Goal: Find specific page/section: Find specific page/section

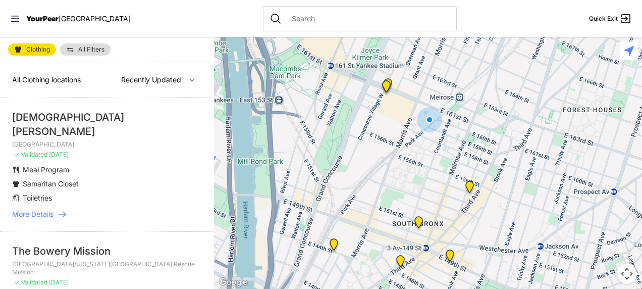
select select "nearby"
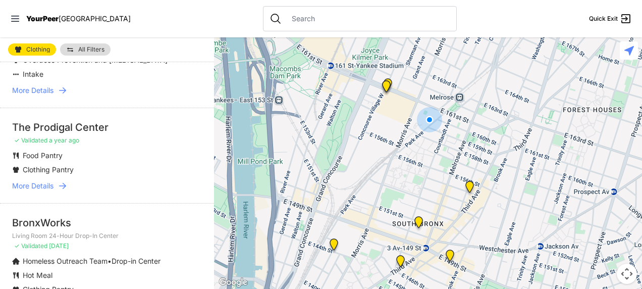
scroll to position [1111, 0]
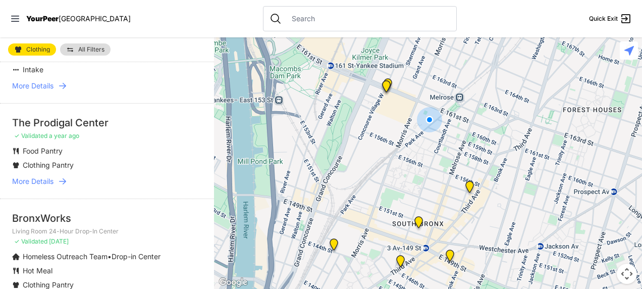
click at [49, 186] on span "More Details" at bounding box center [32, 181] width 41 height 10
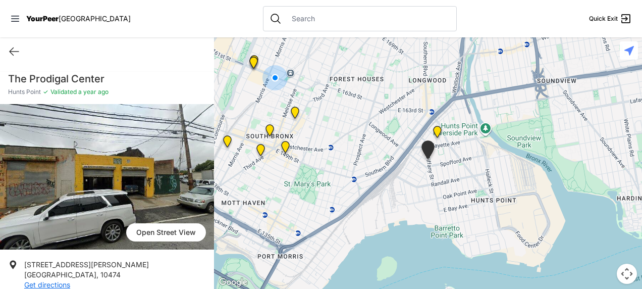
click at [49, 200] on img at bounding box center [107, 176] width 214 height 145
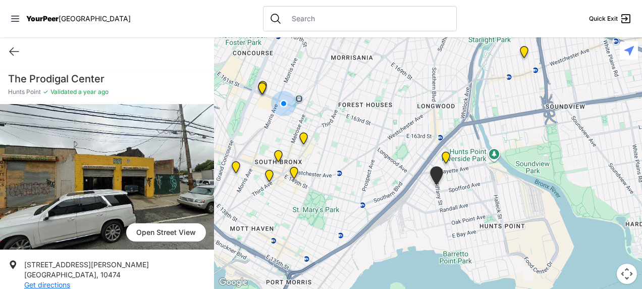
drag, startPoint x: 214, startPoint y: 84, endPoint x: 222, endPoint y: 111, distance: 29.0
click at [222, 111] on div at bounding box center [428, 162] width 428 height 251
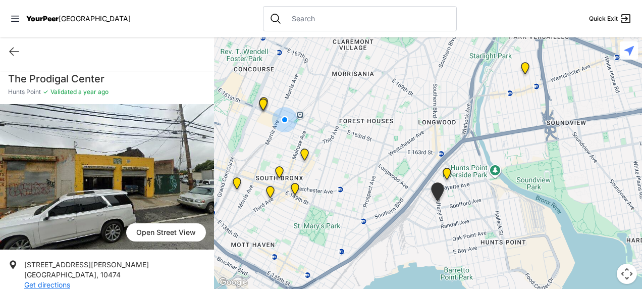
drag, startPoint x: 214, startPoint y: 108, endPoint x: 214, endPoint y: 82, distance: 26.2
click at [214, 89] on div at bounding box center [428, 162] width 428 height 251
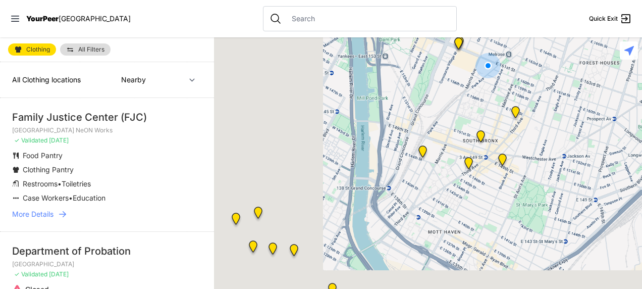
select select "recentlyUpdated"
